Goal: Check status: Check status

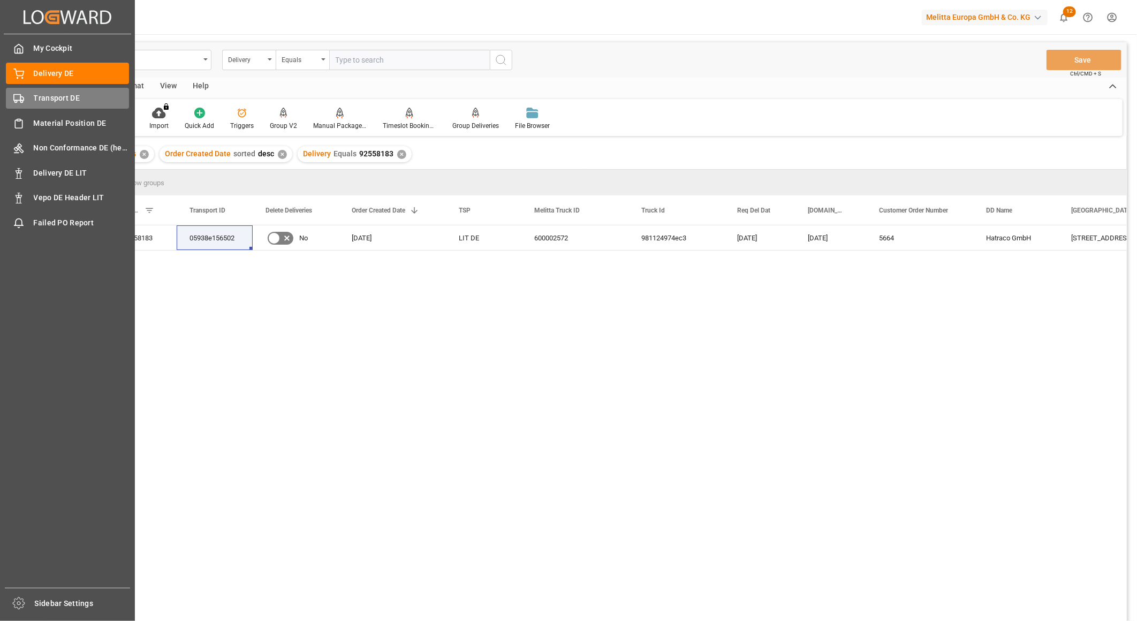
click at [30, 98] on div "Transport DE Transport DE" at bounding box center [67, 98] width 123 height 21
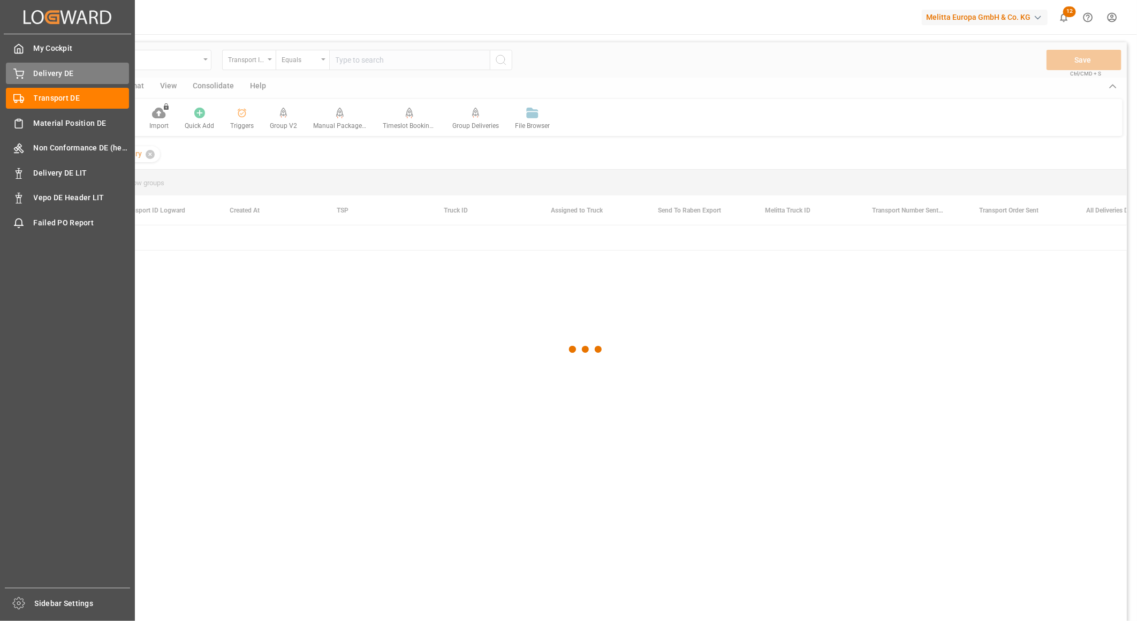
click at [44, 73] on span "Delivery DE" at bounding box center [82, 73] width 96 height 11
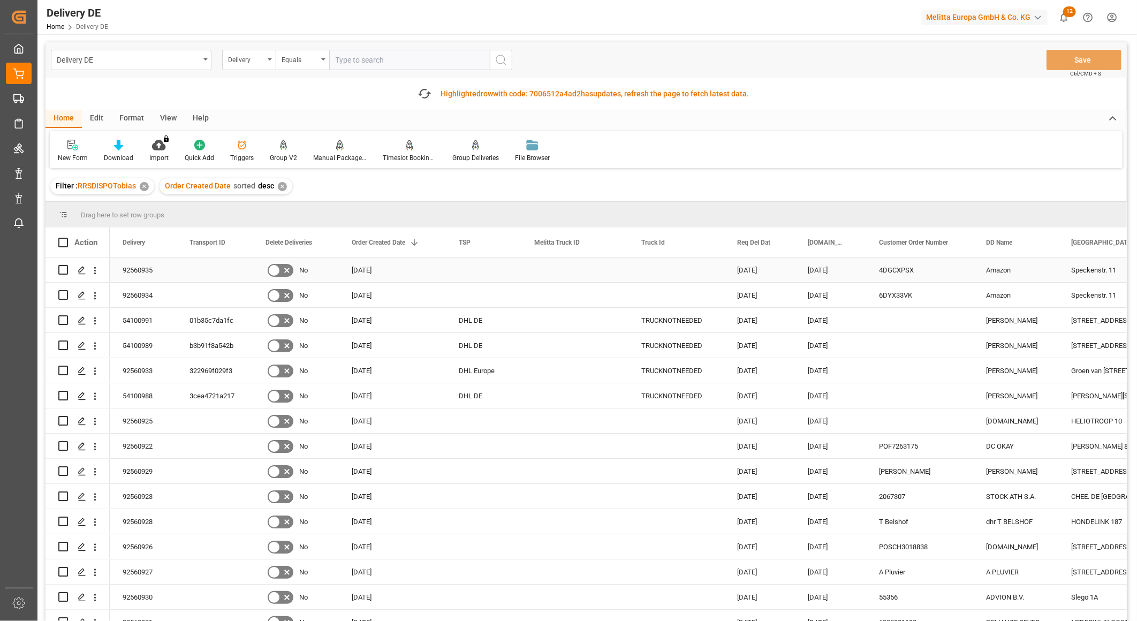
click at [63, 268] on input "Press Space to toggle row selection (unchecked)" at bounding box center [63, 270] width 10 height 10
checkbox input "true"
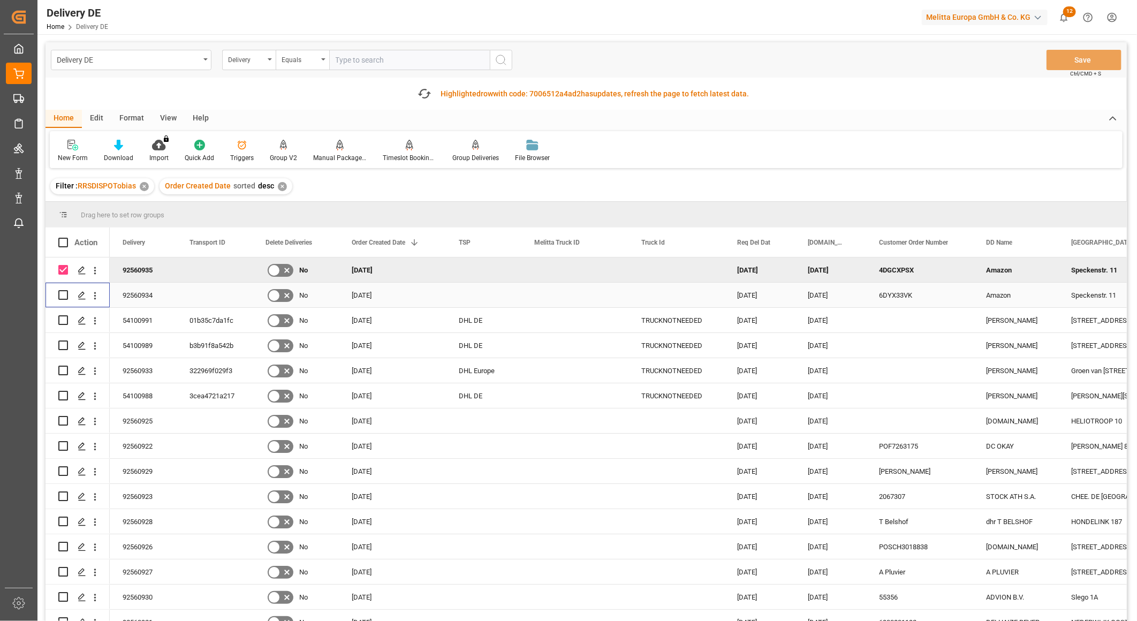
click at [65, 293] on input "Press Space to toggle row selection (unchecked)" at bounding box center [63, 295] width 10 height 10
checkbox input "true"
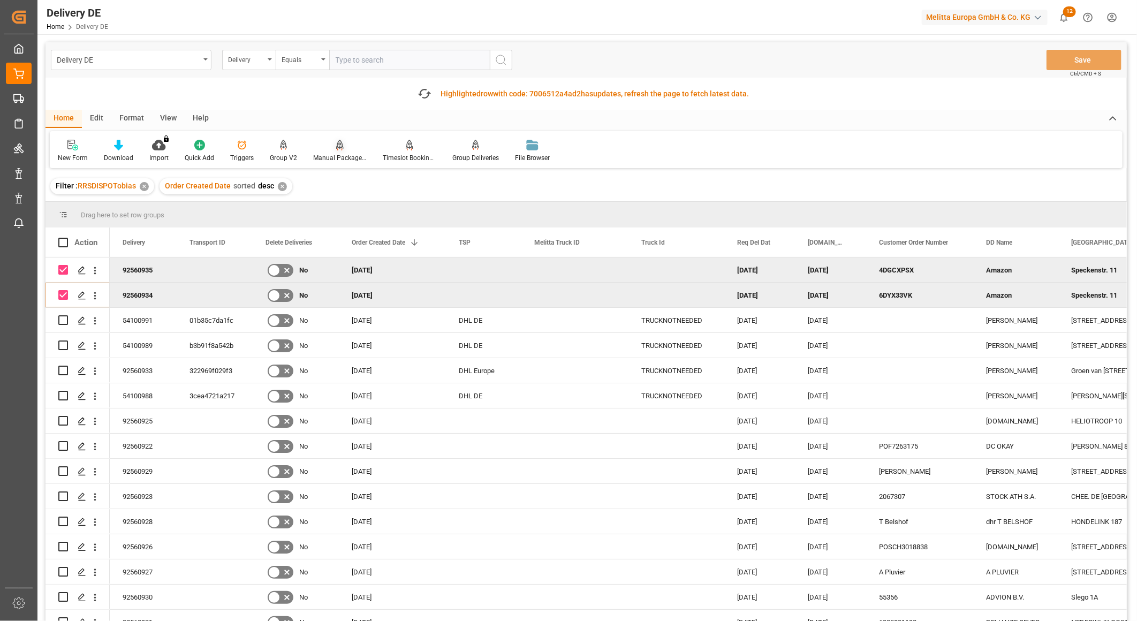
click at [338, 151] on div "Manual Package TypeDetermination" at bounding box center [340, 151] width 70 height 24
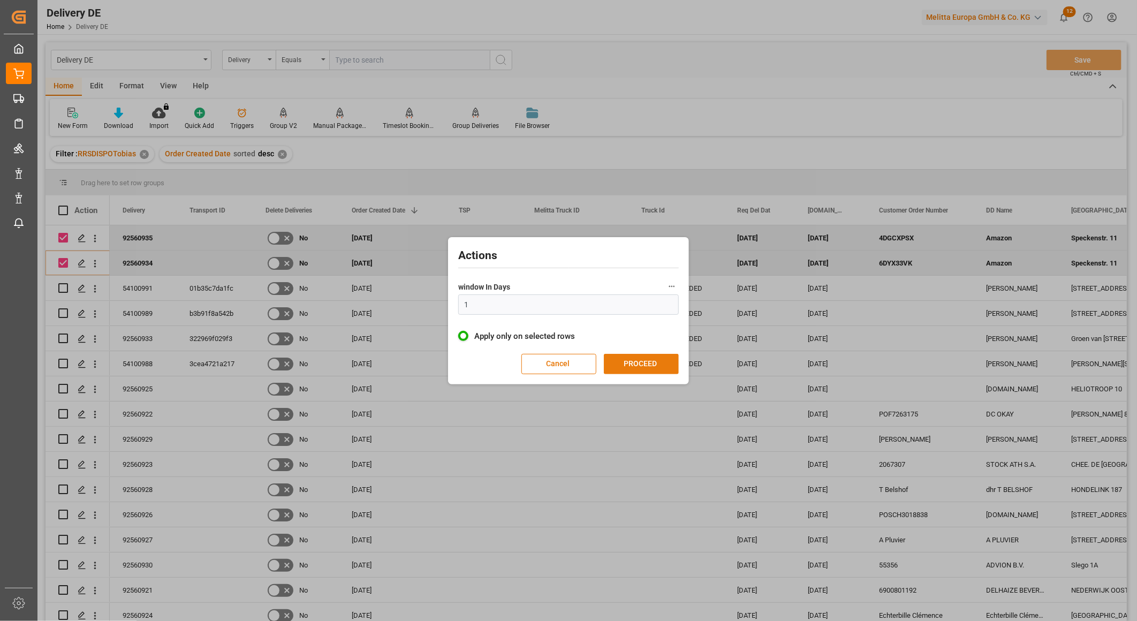
click at [644, 359] on button "PROCEED" at bounding box center [641, 364] width 75 height 20
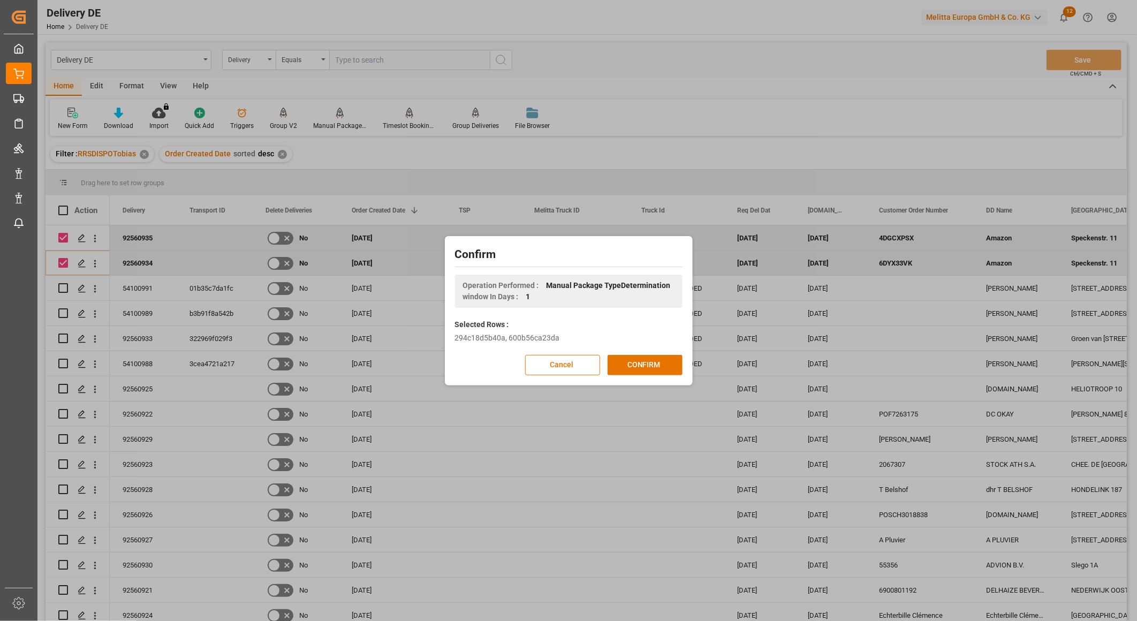
click at [644, 359] on button "CONFIRM" at bounding box center [644, 365] width 75 height 20
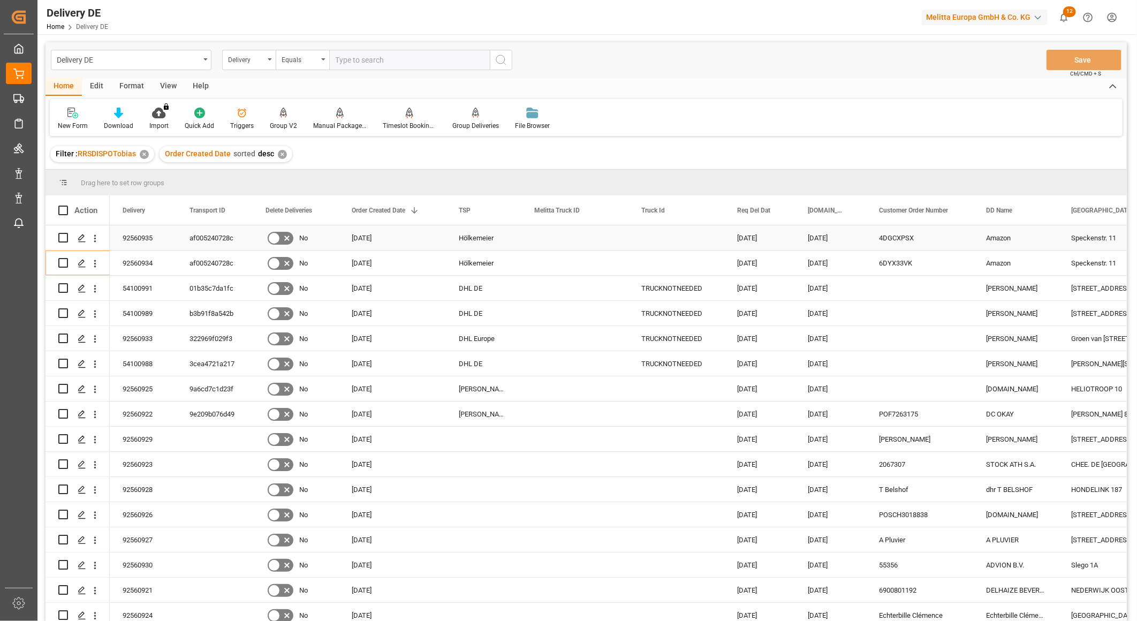
click at [209, 236] on div "af005240728c" at bounding box center [215, 237] width 76 height 25
click at [127, 263] on div "92560934" at bounding box center [143, 262] width 67 height 25
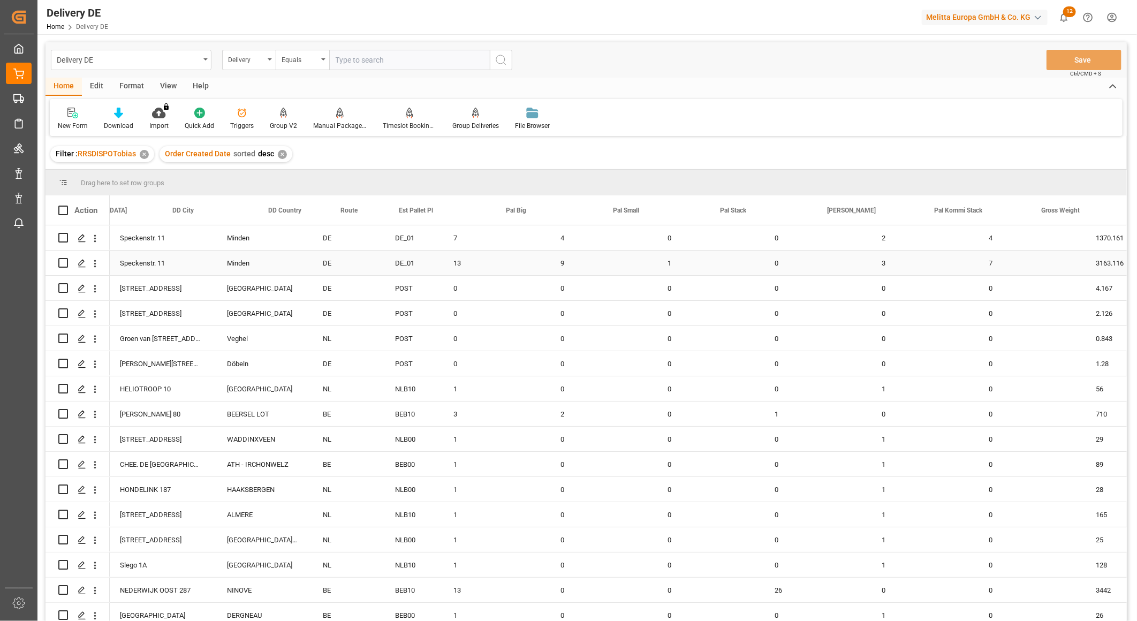
scroll to position [0, 1070]
